Goal: Task Accomplishment & Management: Use online tool/utility

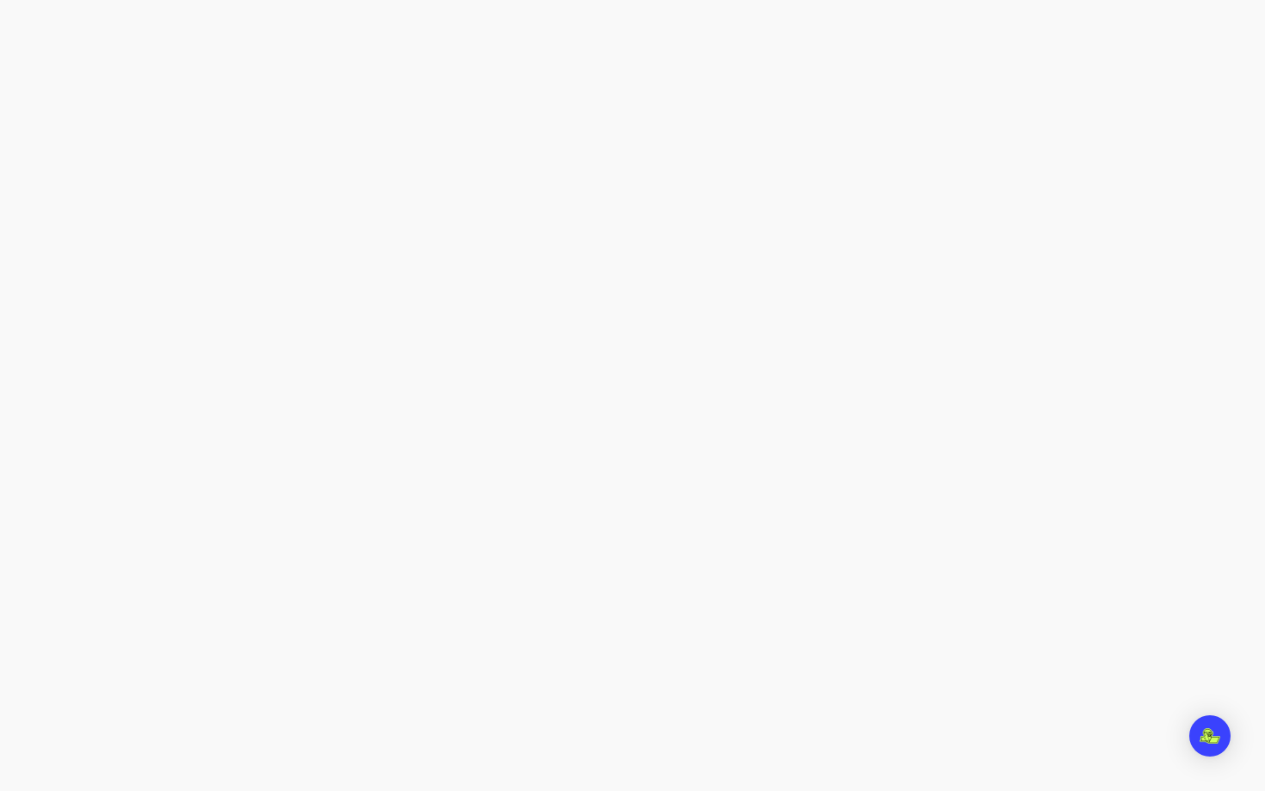
select select "****"
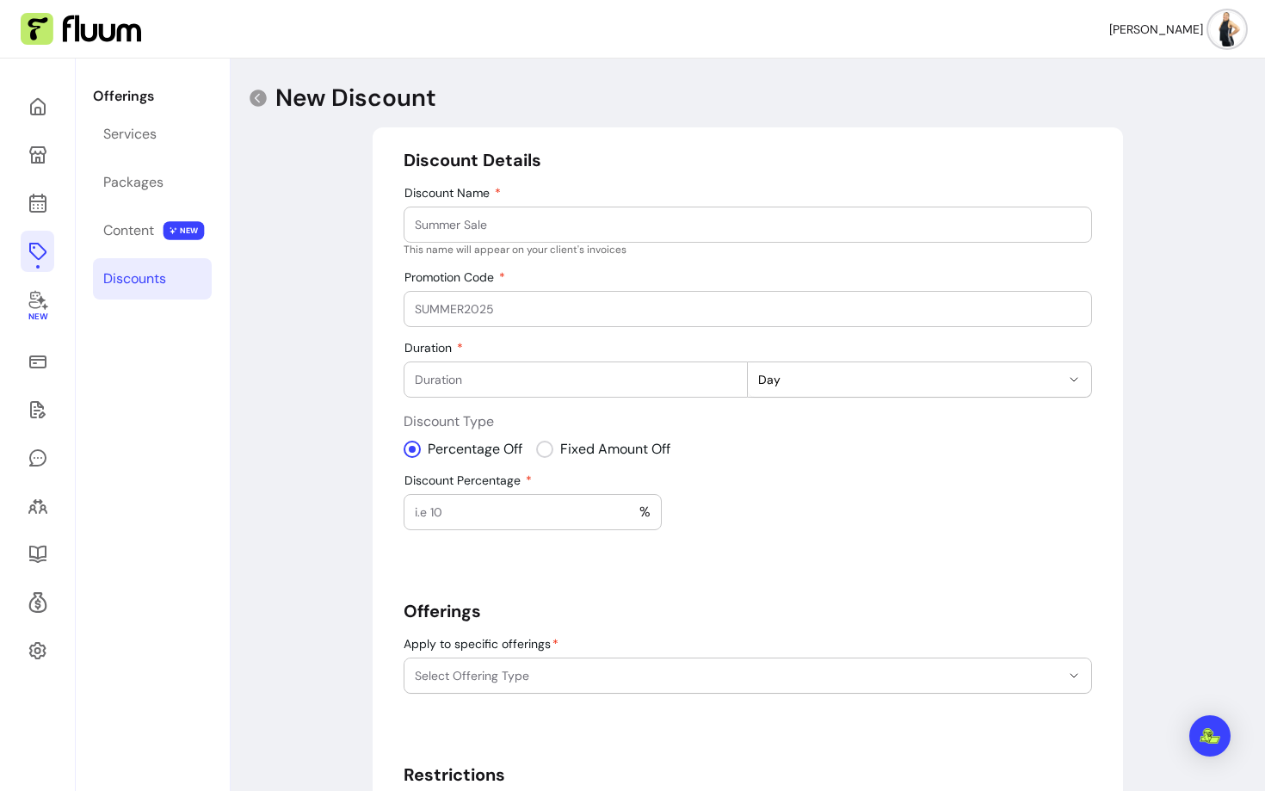
click at [475, 229] on input "Discount Name" at bounding box center [748, 224] width 666 height 17
type input "NHS workers"
click at [538, 296] on div at bounding box center [748, 309] width 666 height 34
select select "***"
click at [502, 500] on div at bounding box center [468, 512] width 107 height 34
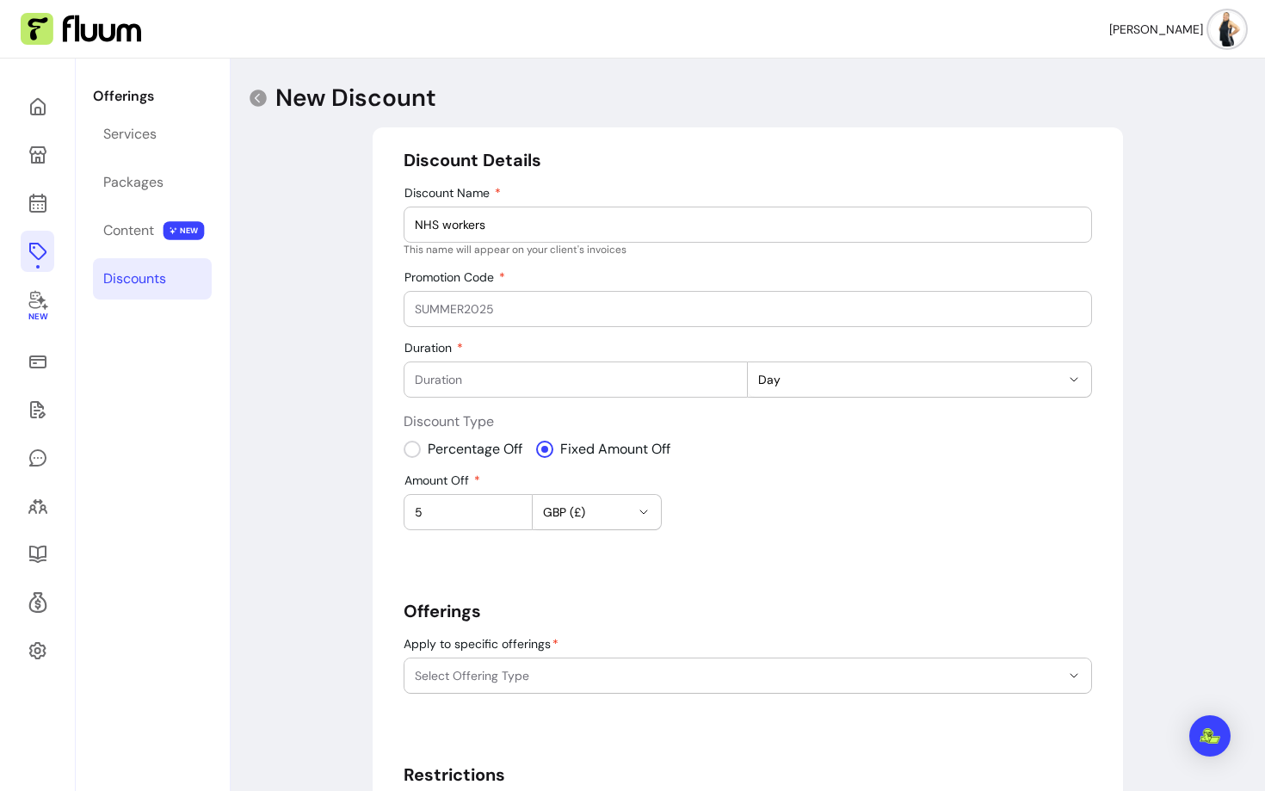
type input "5"
click at [570, 670] on span "Select Offering Type" at bounding box center [737, 675] width 645 height 17
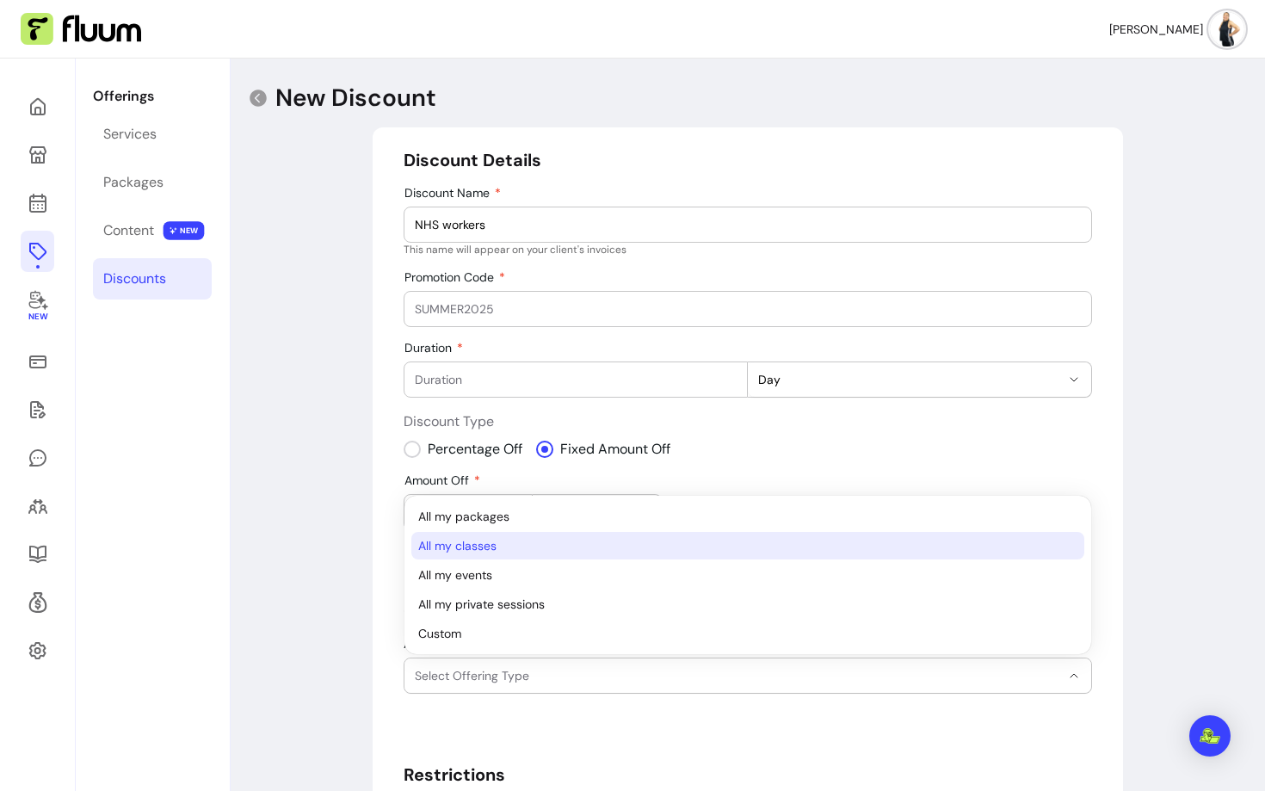
click at [502, 552] on span "All my classes" at bounding box center [739, 545] width 642 height 17
select select "*******"
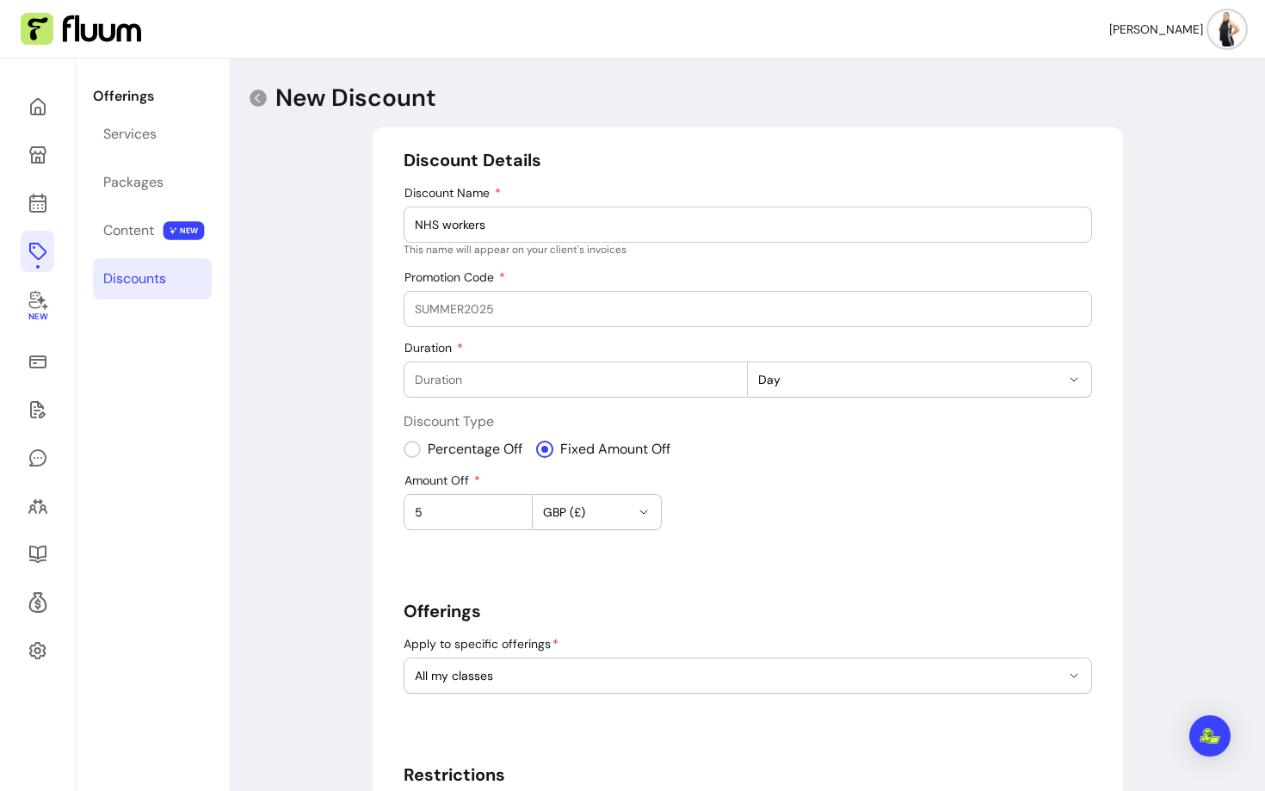
click at [826, 442] on div "Percentage Off Fixed Amount Off" at bounding box center [748, 449] width 688 height 21
click at [817, 379] on span "Day" at bounding box center [909, 379] width 302 height 17
click at [789, 501] on span "Year" at bounding box center [910, 509] width 299 height 17
select select "*****"
click at [582, 379] on input "Duration" at bounding box center [576, 379] width 322 height 17
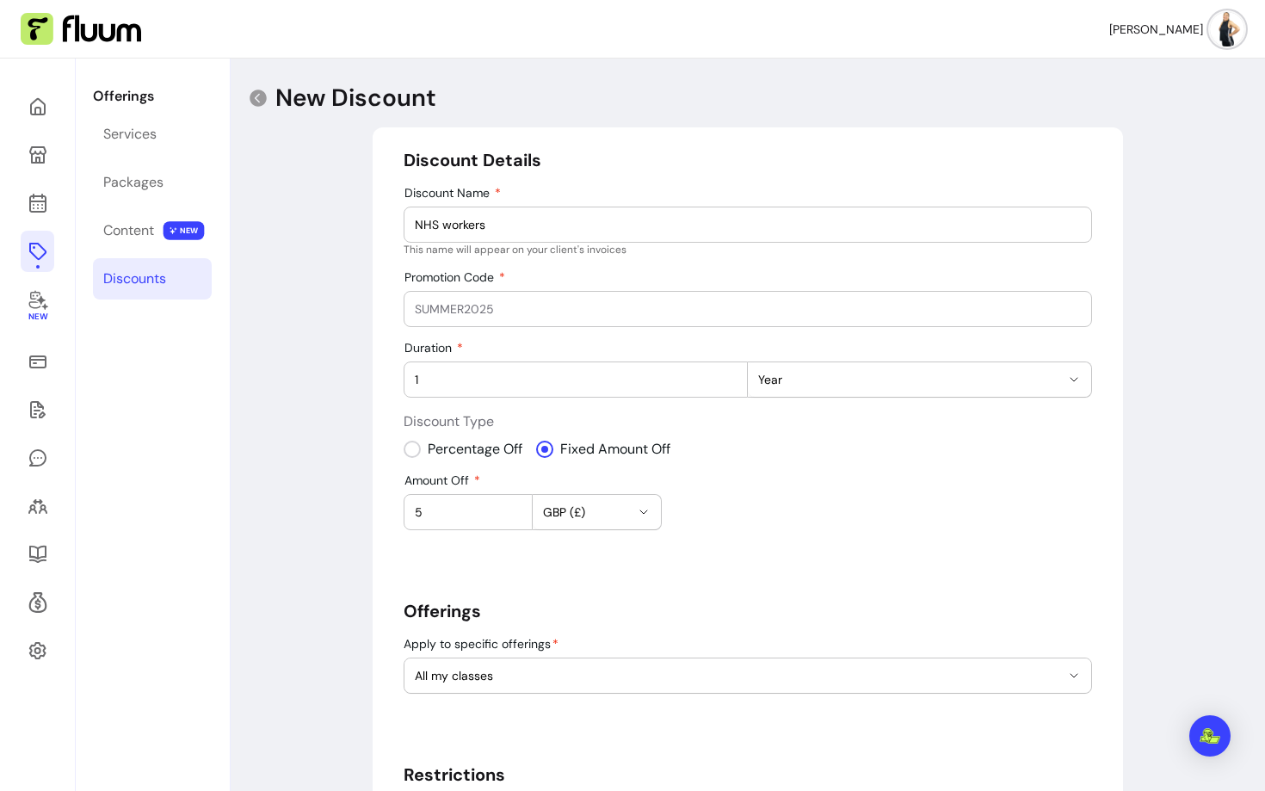
type input "1"
click at [735, 518] on div "Amount Off 5 GBP (£)" at bounding box center [748, 501] width 688 height 57
click at [646, 305] on input "Promotion Code" at bounding box center [748, 308] width 666 height 17
paste input "NHS/CARERS"
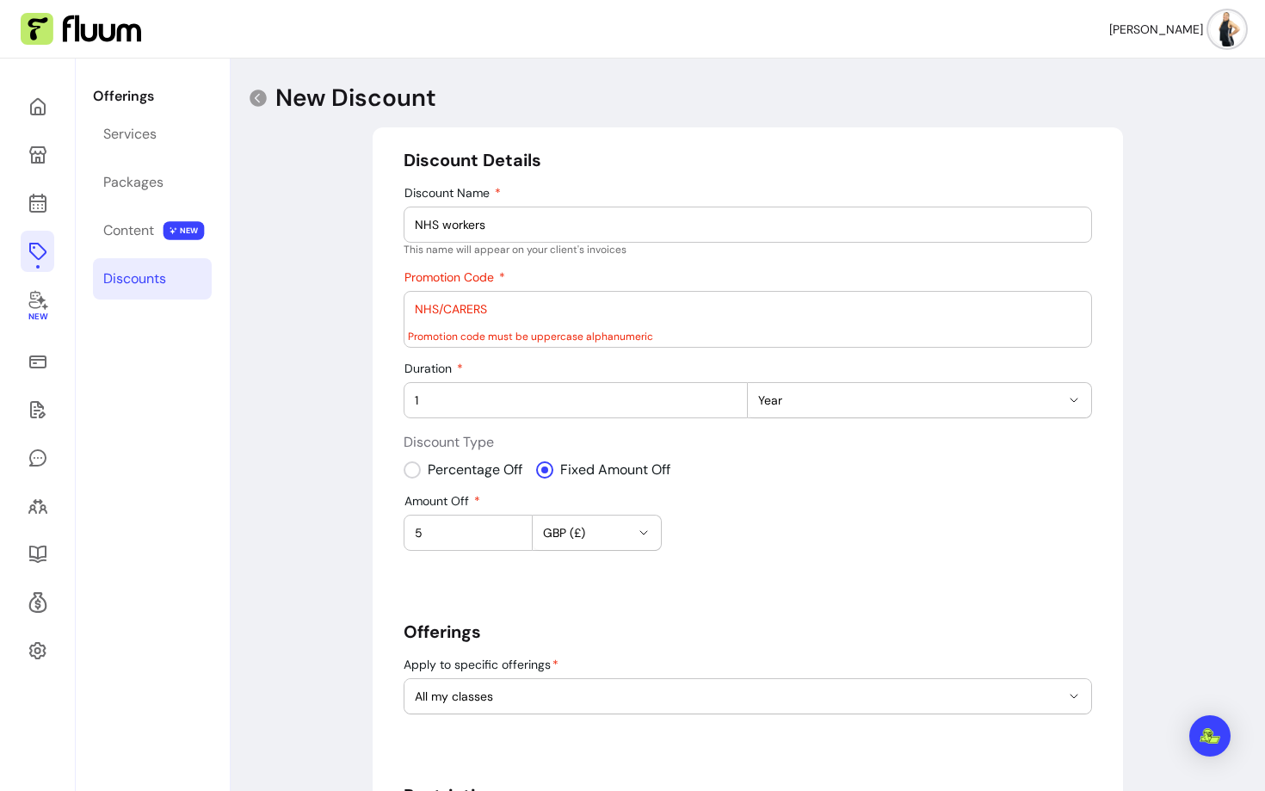
click at [443, 311] on input "NHS/CARERS" at bounding box center [748, 308] width 666 height 17
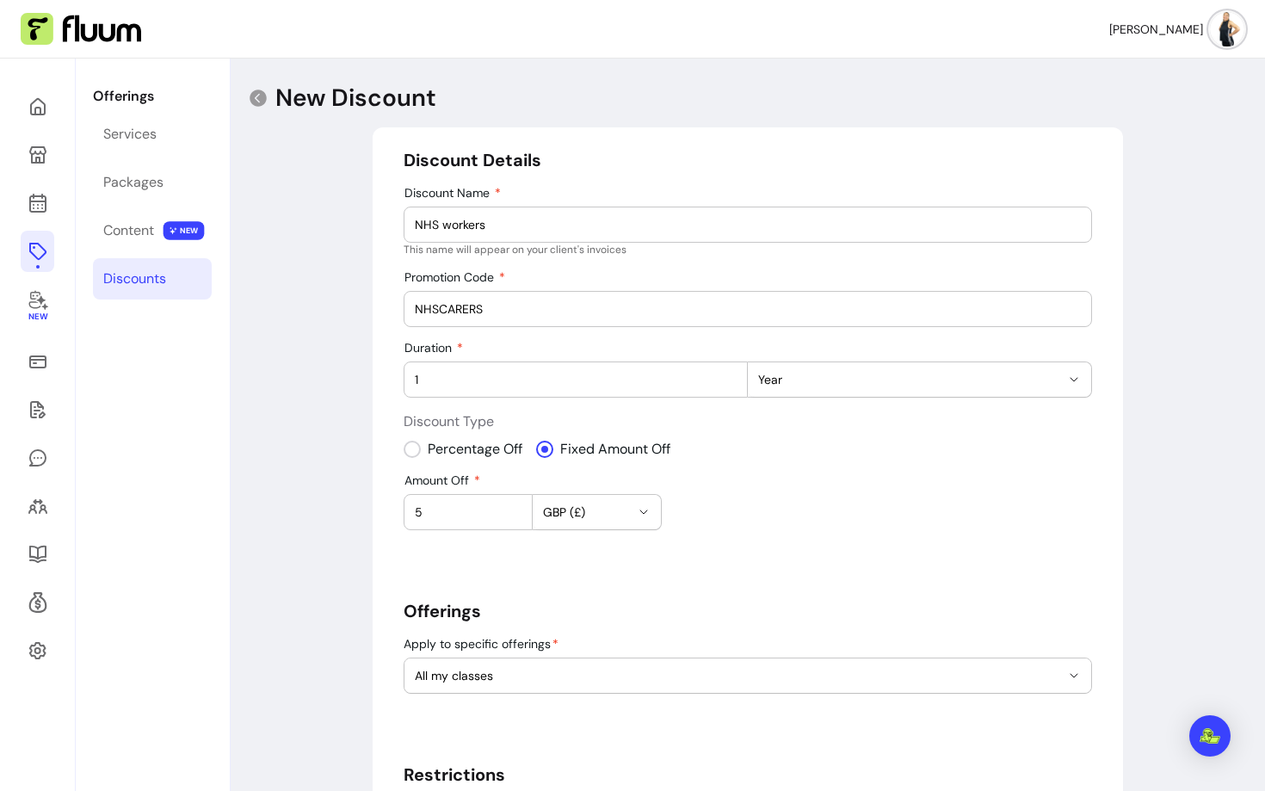
click at [508, 311] on input "NHSCARERS" at bounding box center [748, 308] width 666 height 17
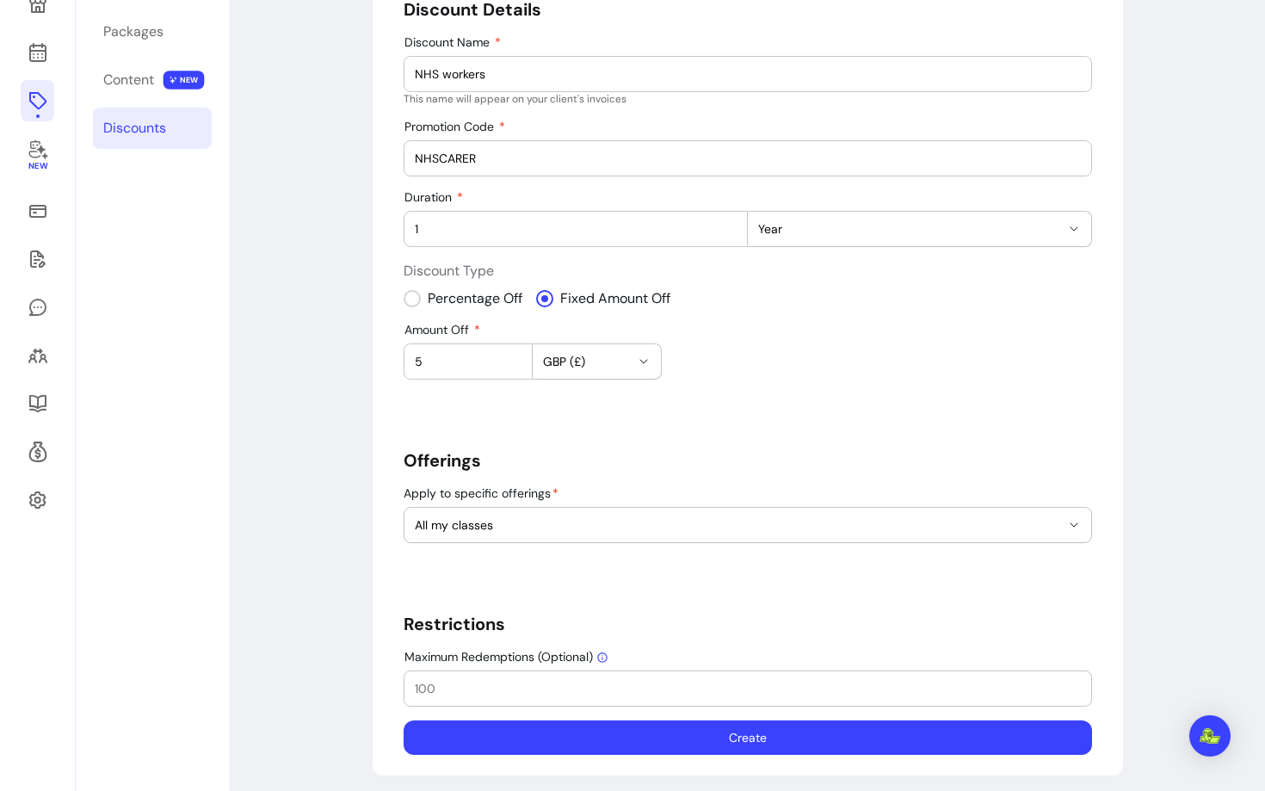
scroll to position [159, 0]
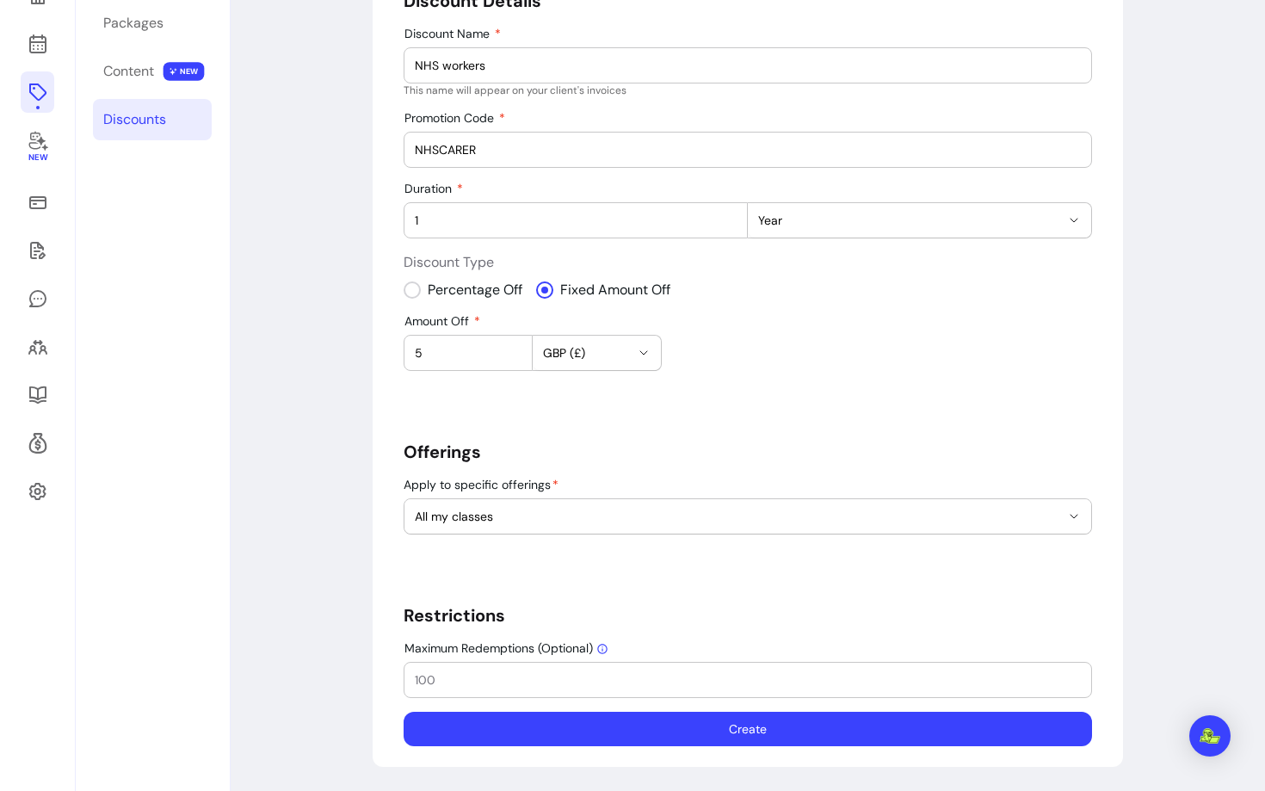
type input "NHSCARER"
click at [459, 687] on input "Maximum Redemptions (Optional)" at bounding box center [748, 679] width 666 height 17
type input "100"
click at [474, 734] on button "Create" at bounding box center [748, 729] width 688 height 34
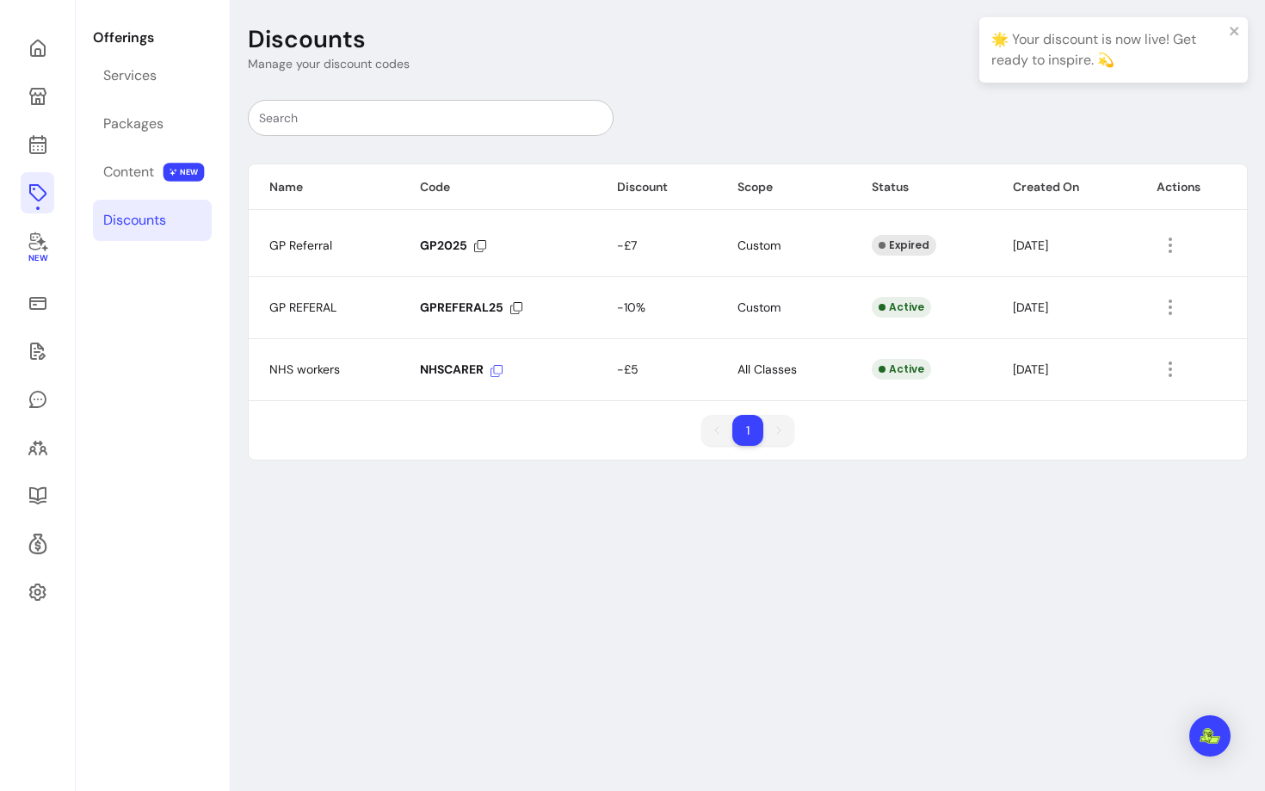
click at [493, 370] on icon at bounding box center [496, 371] width 12 height 12
